Goal: Transaction & Acquisition: Purchase product/service

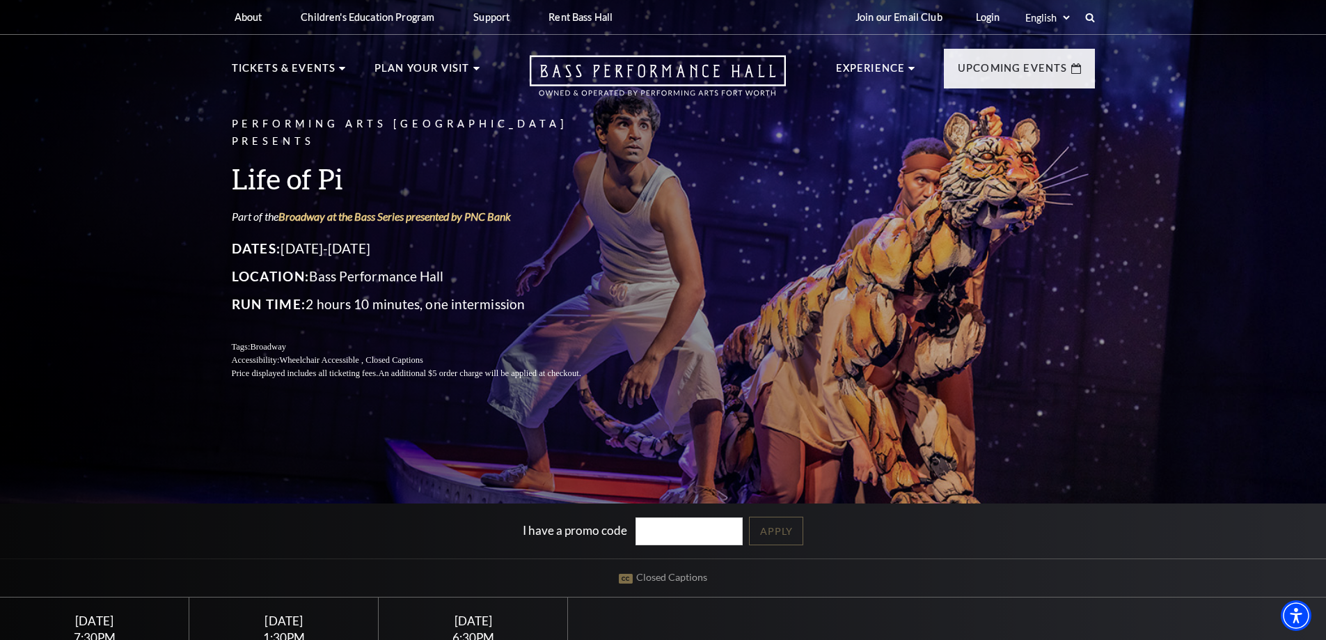
scroll to position [348, 0]
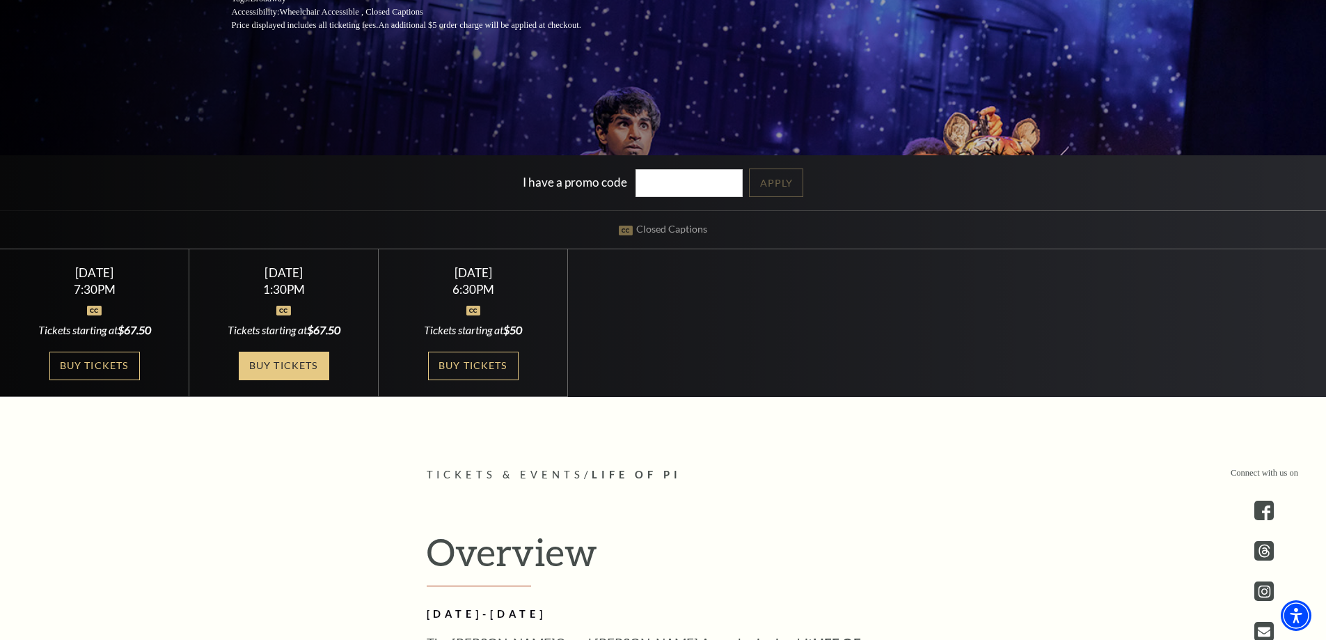
click at [278, 358] on link "Buy Tickets" at bounding box center [284, 366] width 90 height 29
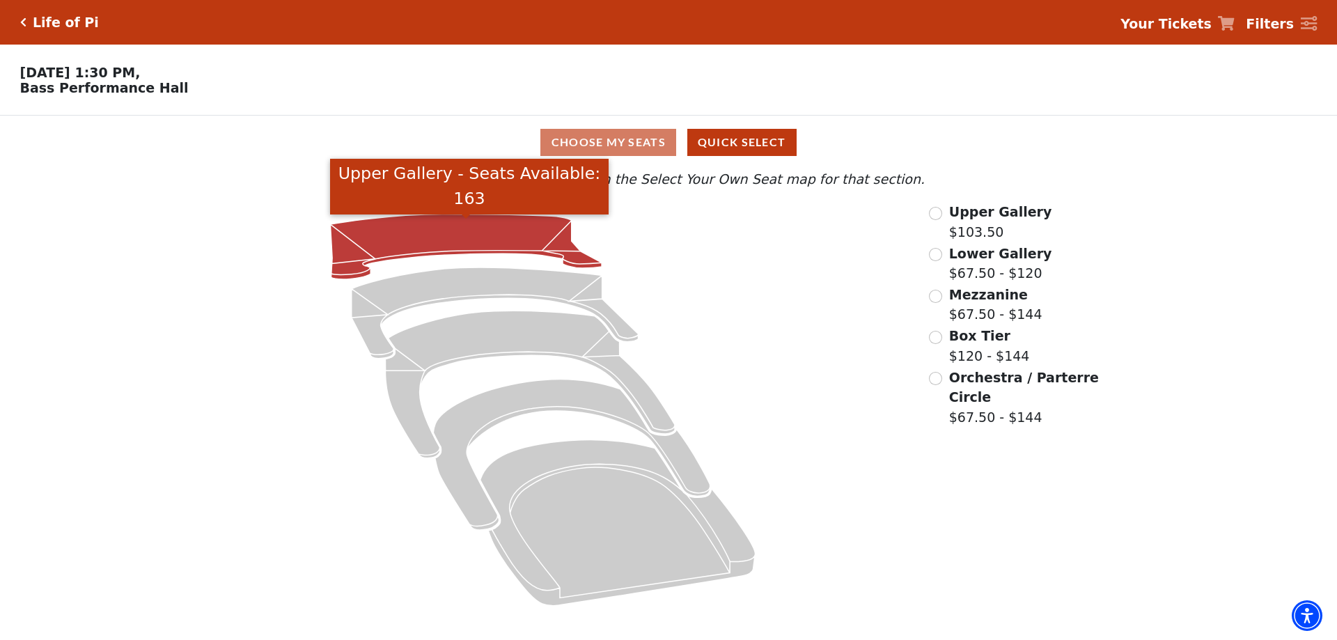
click at [400, 243] on icon "Upper Gallery - Seats Available: 163" at bounding box center [466, 246] width 271 height 65
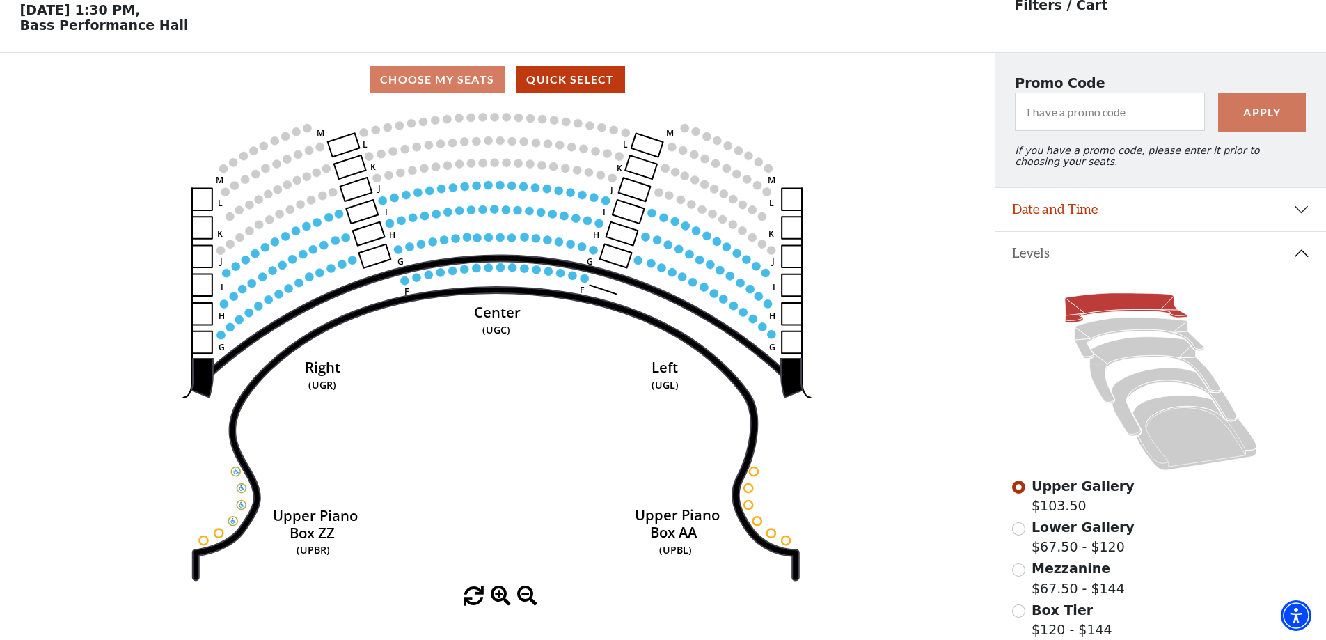
scroll to position [65, 0]
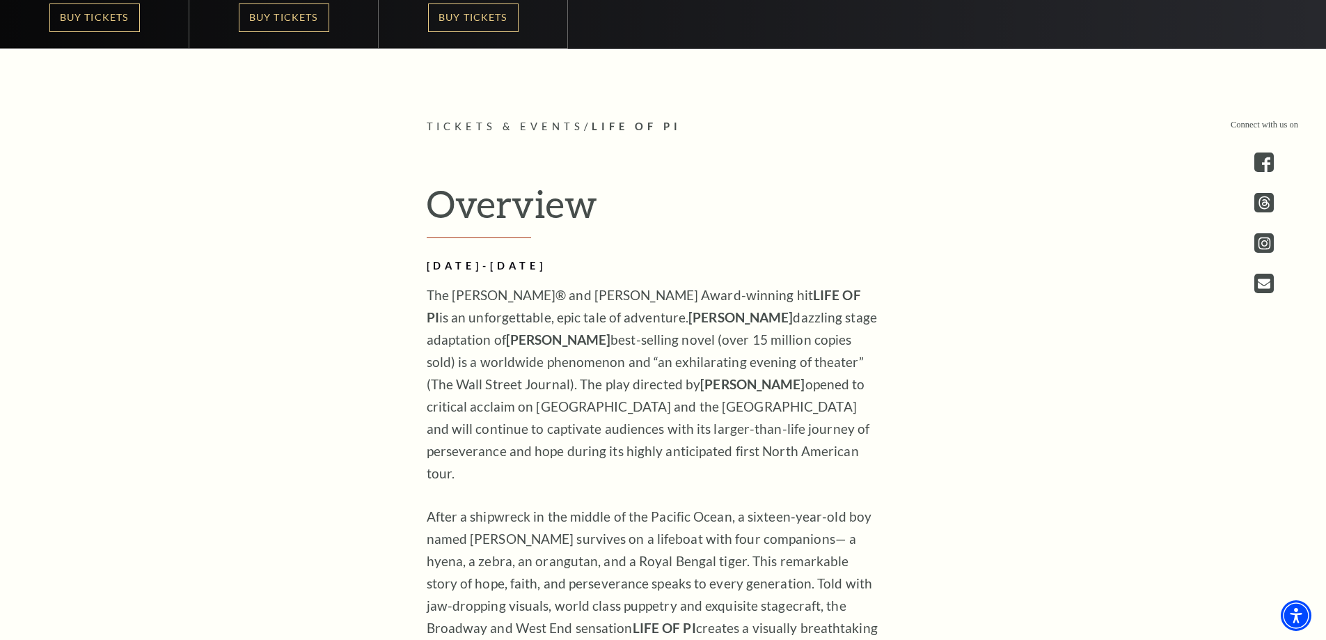
scroll to position [348, 0]
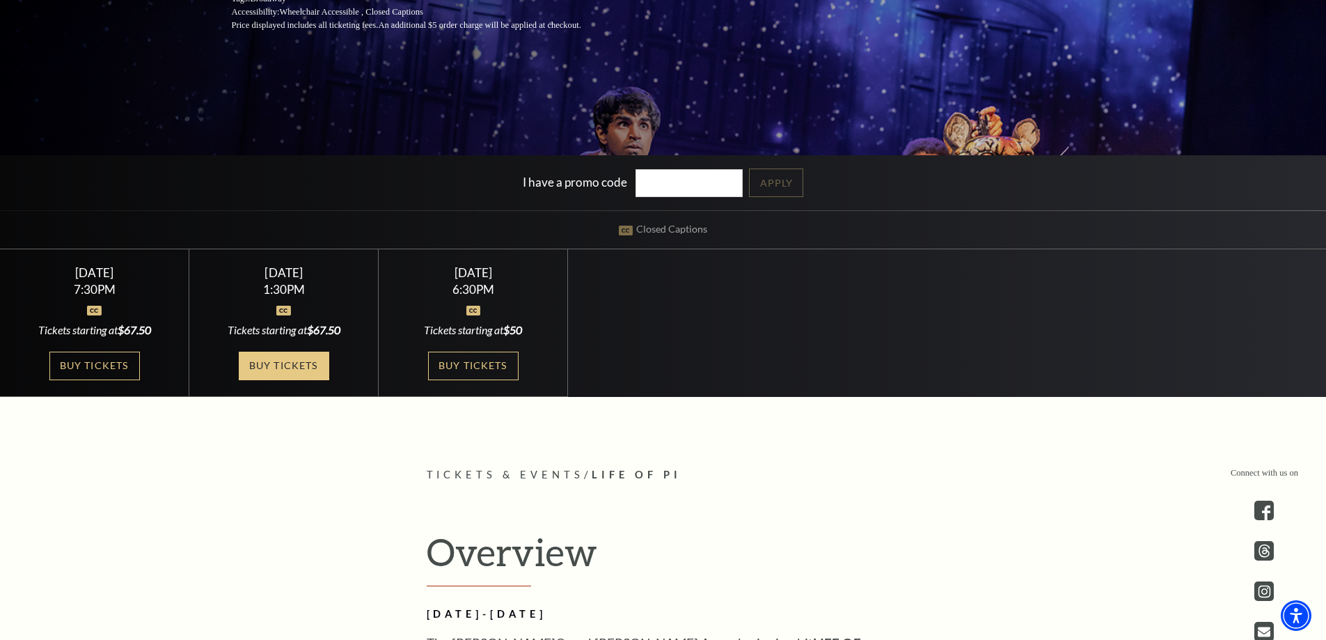
click at [262, 363] on link "Buy Tickets" at bounding box center [284, 366] width 90 height 29
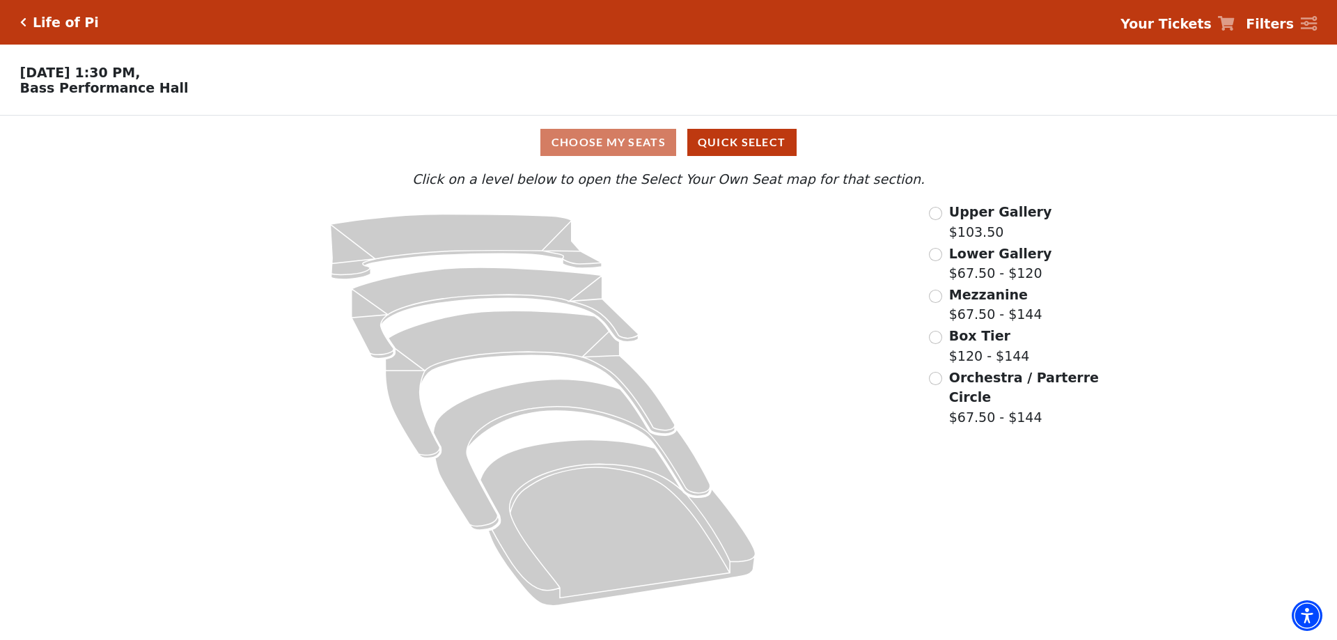
click at [991, 219] on span "Upper Gallery" at bounding box center [1000, 211] width 103 height 15
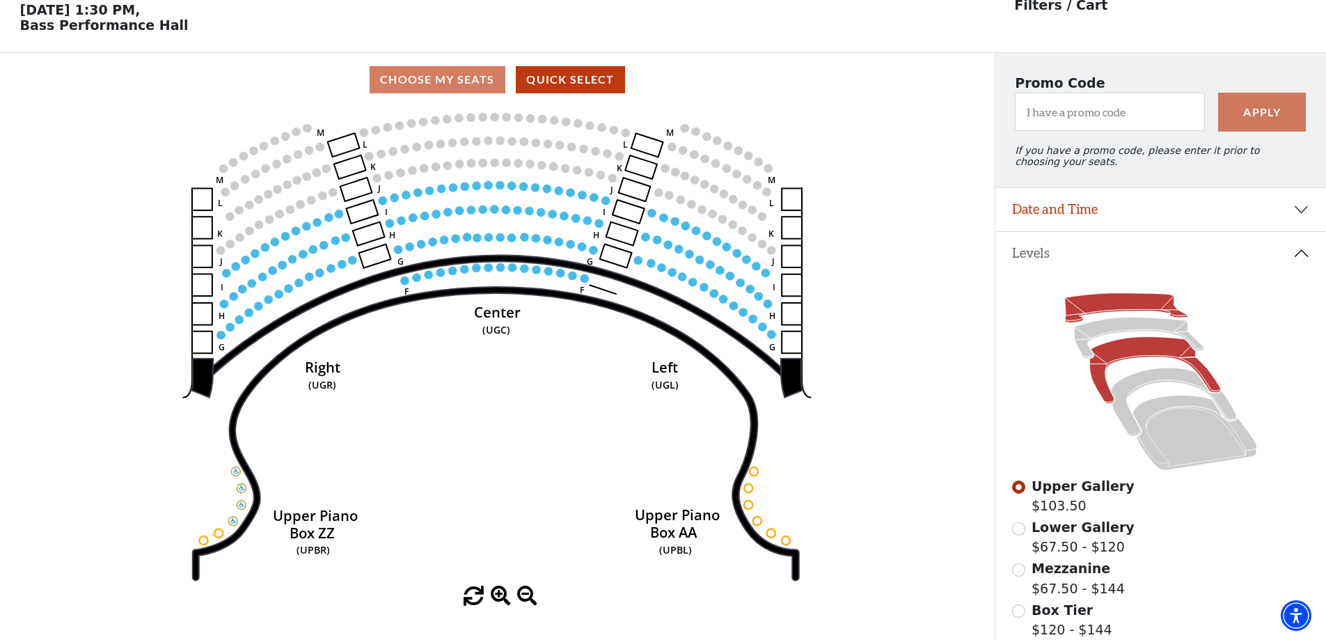
scroll to position [65, 0]
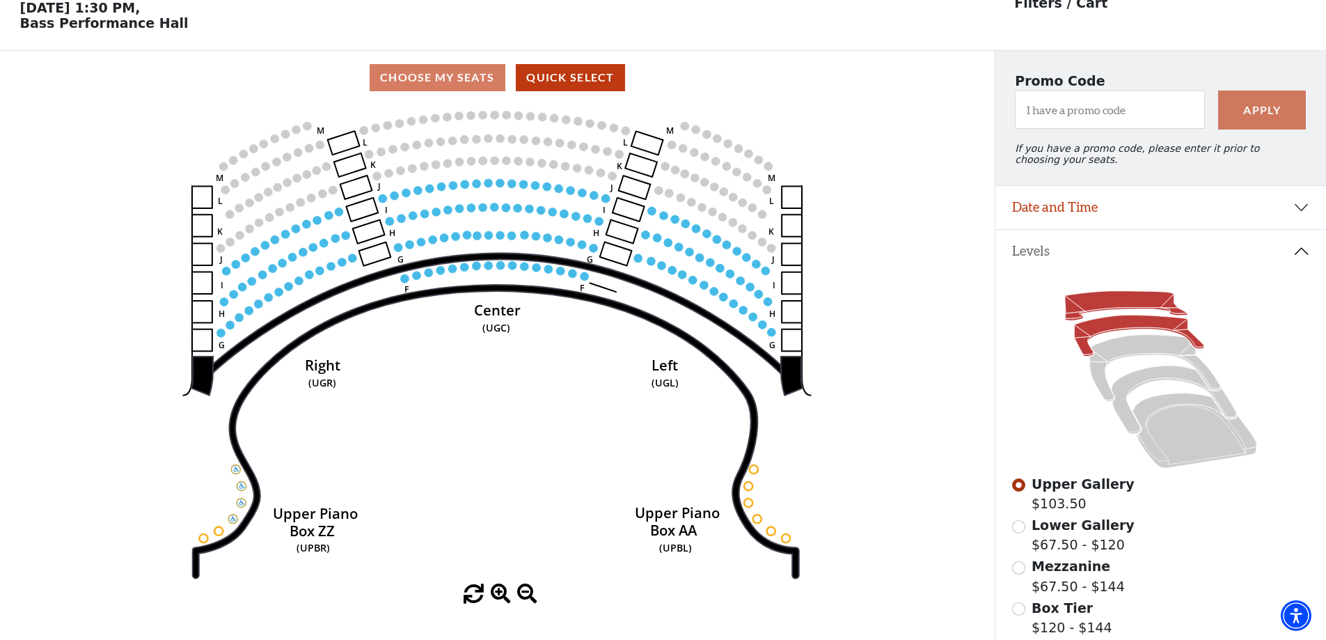
click at [1124, 338] on icon at bounding box center [1138, 335] width 129 height 41
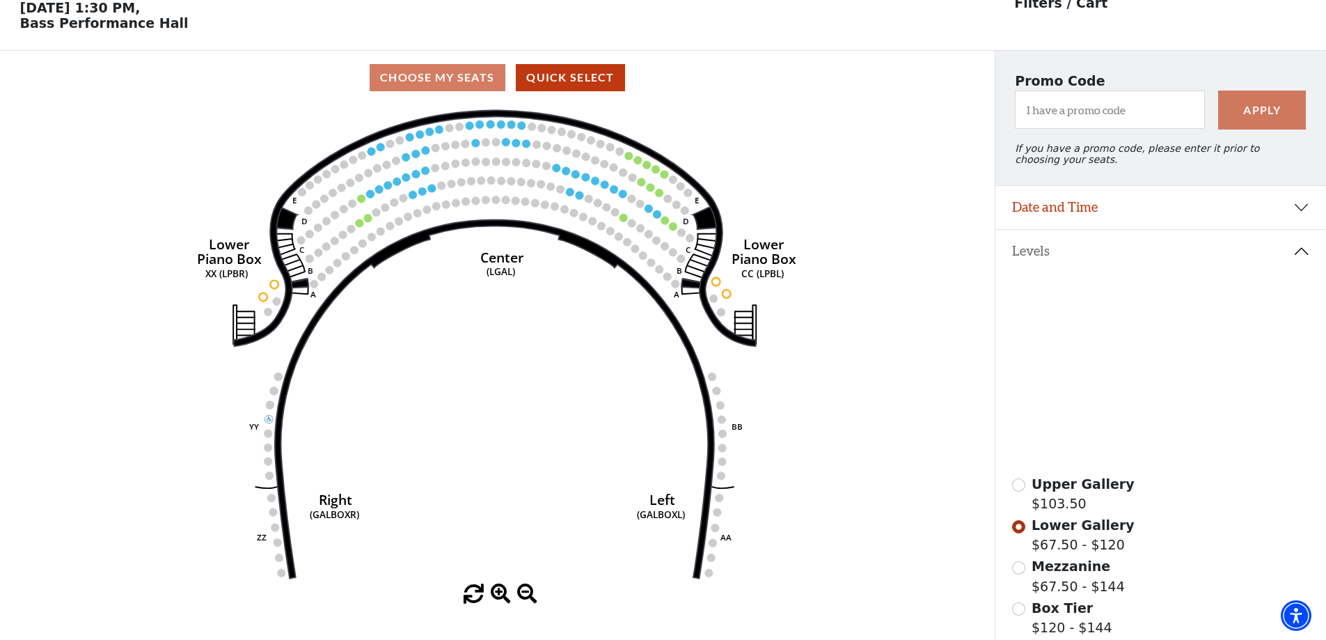
click at [1135, 361] on icon at bounding box center [1154, 368] width 131 height 67
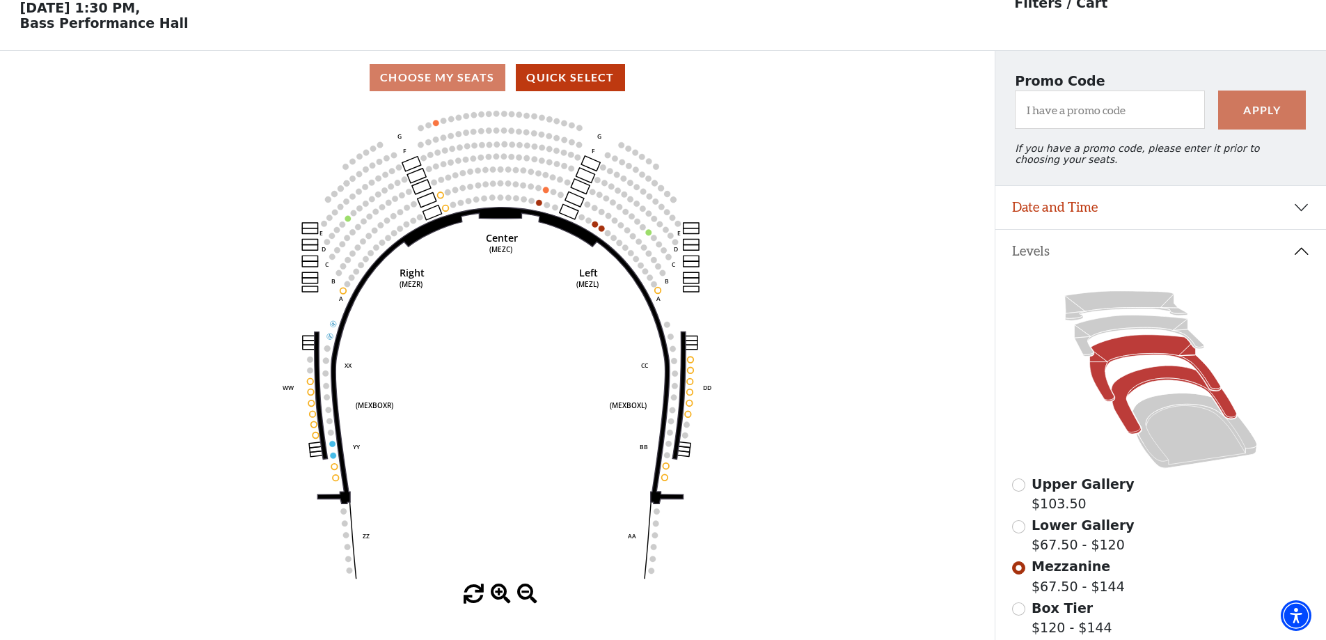
click at [1172, 384] on icon at bounding box center [1173, 400] width 125 height 68
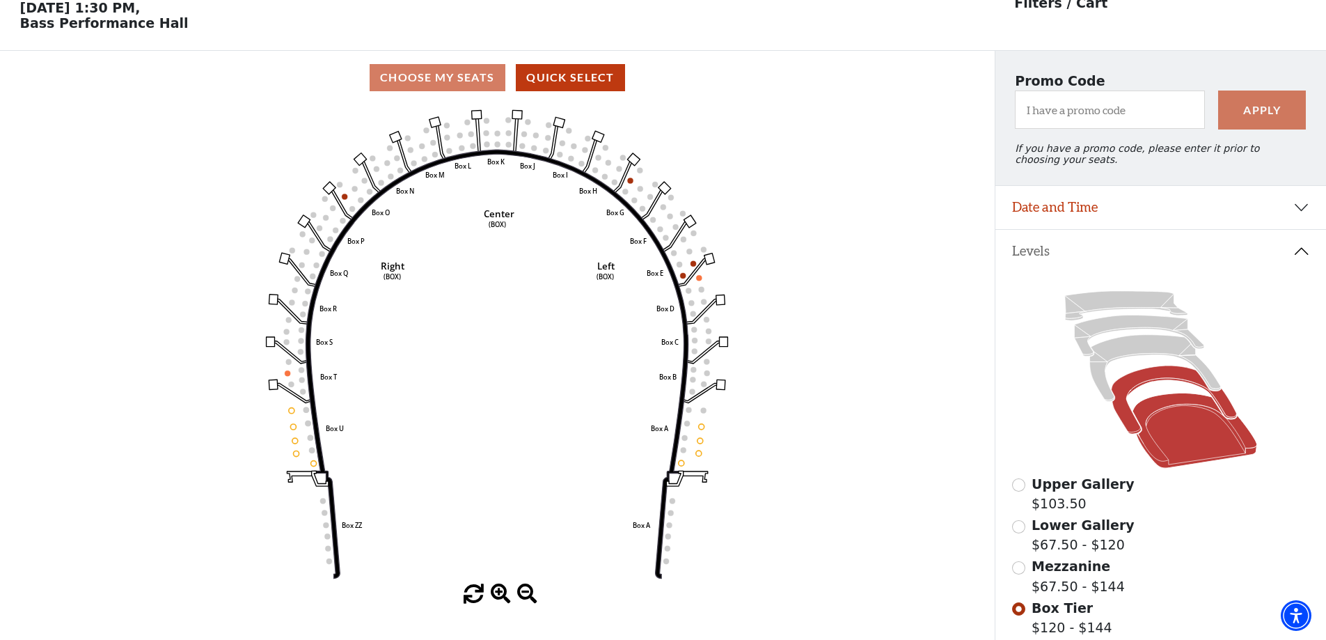
click at [1177, 413] on icon at bounding box center [1195, 430] width 125 height 75
